Goal: Task Accomplishment & Management: Use online tool/utility

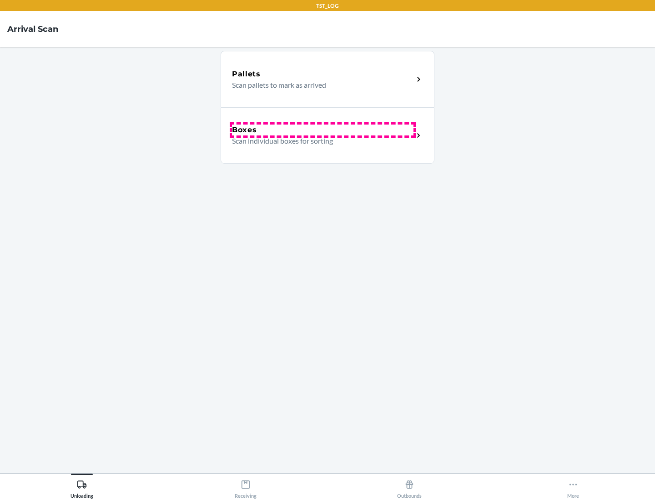
click at [322, 130] on div "Boxes" at bounding box center [322, 130] width 181 height 11
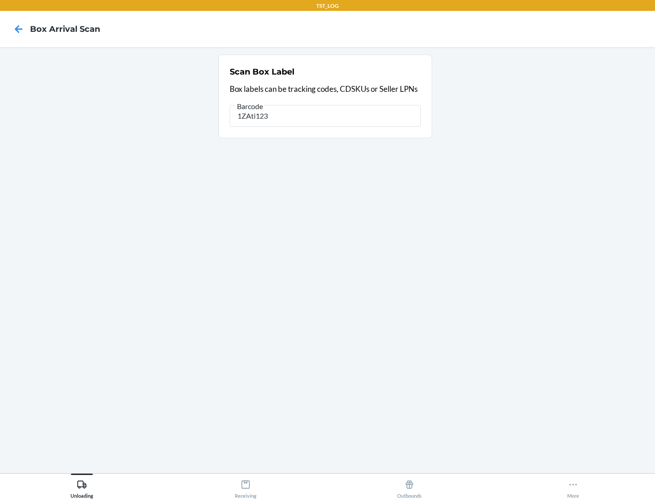
type input "1ZAti123"
